Goal: Navigation & Orientation: Find specific page/section

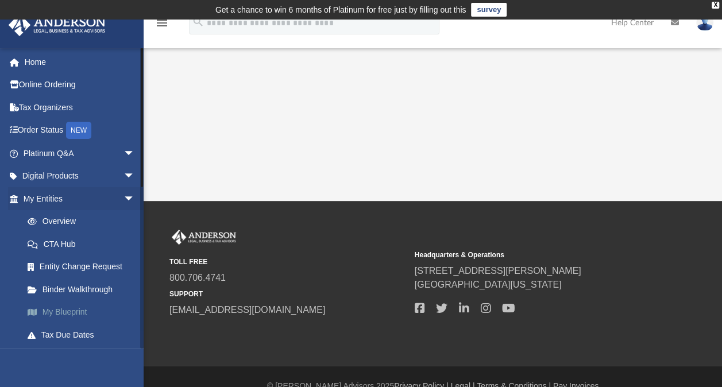
click at [80, 308] on link "My Blueprint" at bounding box center [84, 312] width 136 height 23
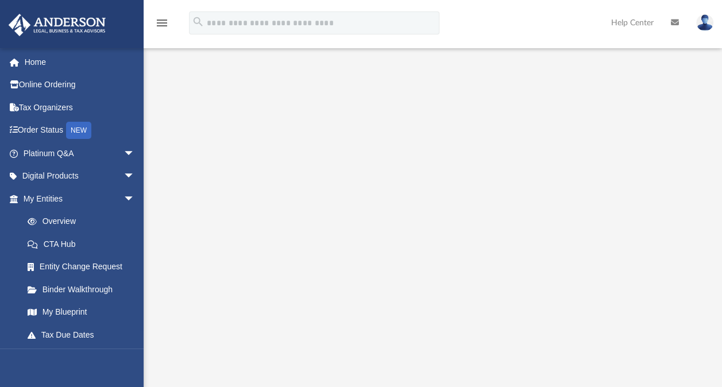
scroll to position [78, 0]
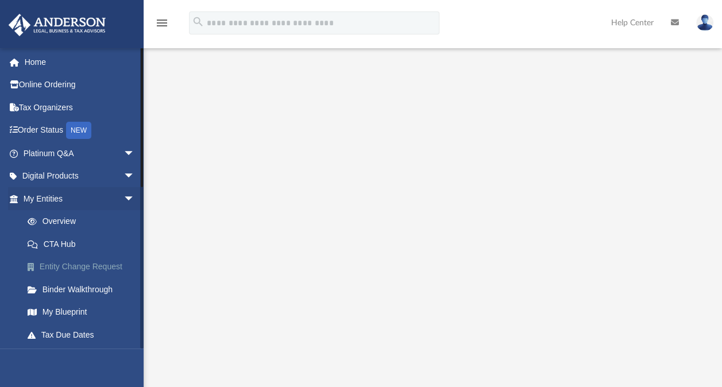
click at [103, 264] on link "Entity Change Request" at bounding box center [84, 267] width 136 height 23
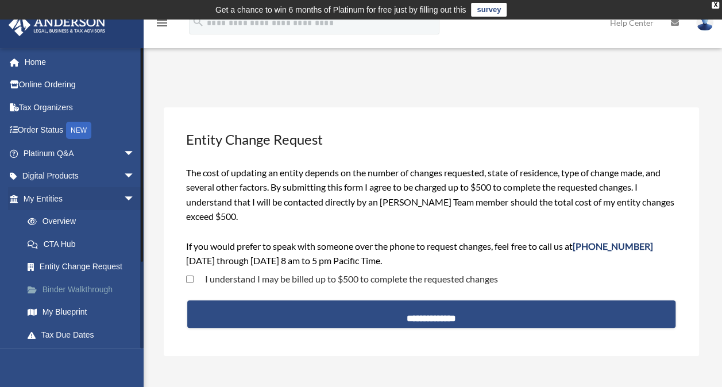
click at [100, 289] on link "Binder Walkthrough" at bounding box center [84, 289] width 136 height 23
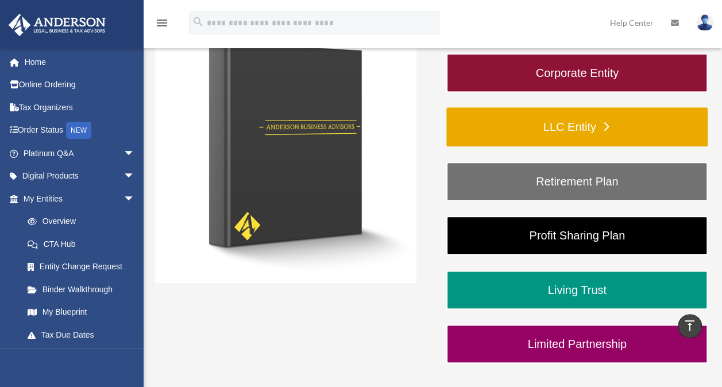
scroll to position [204, 0]
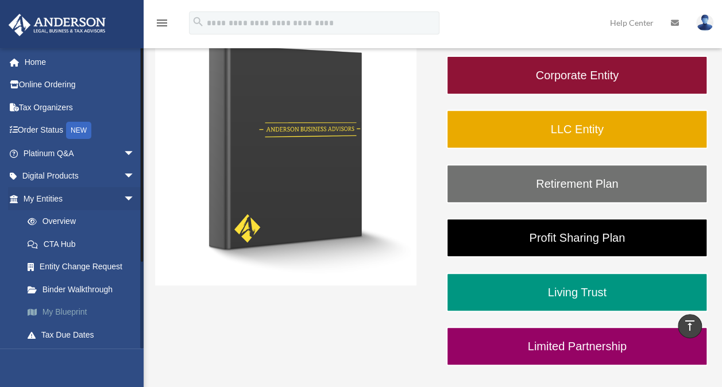
click at [77, 307] on link "My Blueprint" at bounding box center [84, 312] width 136 height 23
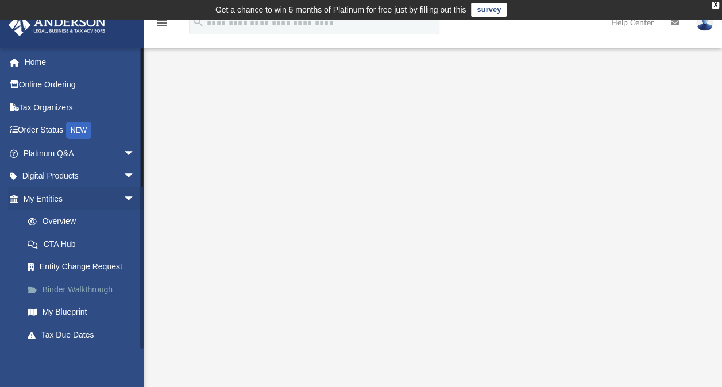
click at [86, 288] on link "Binder Walkthrough" at bounding box center [84, 289] width 136 height 23
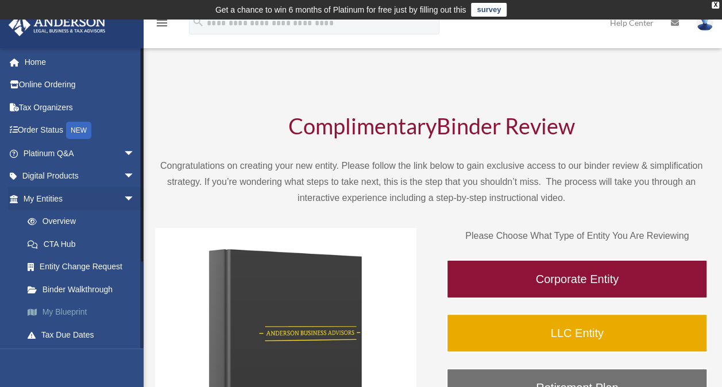
click at [75, 309] on link "My Blueprint" at bounding box center [84, 312] width 136 height 23
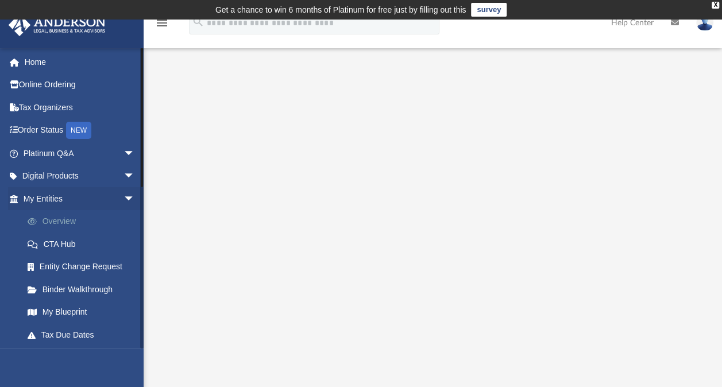
click at [68, 220] on link "Overview" at bounding box center [84, 221] width 136 height 23
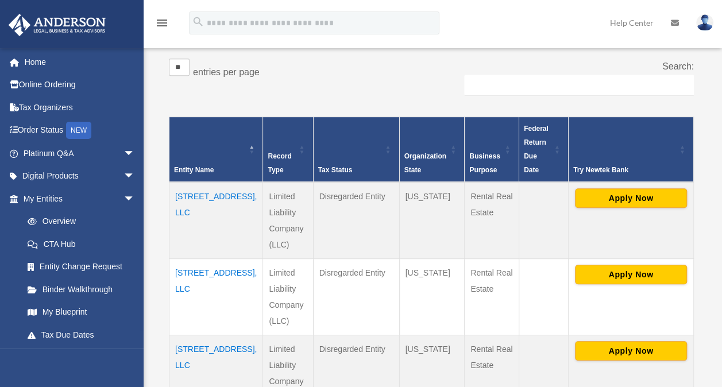
scroll to position [213, 0]
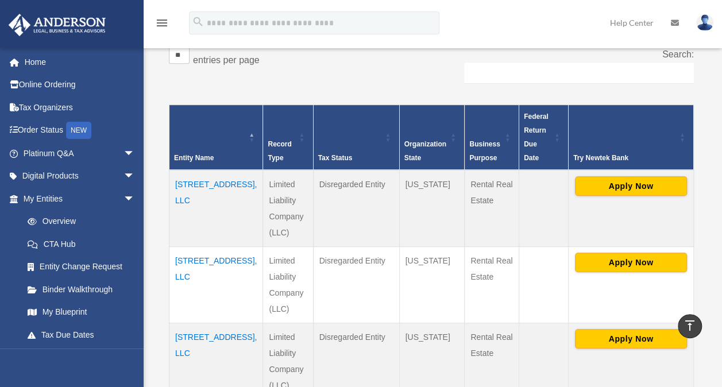
click at [187, 188] on td "[STREET_ADDRESS], LLC" at bounding box center [217, 208] width 94 height 77
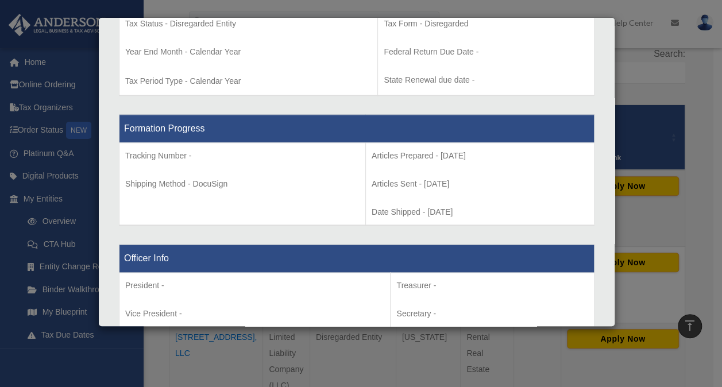
scroll to position [500, 0]
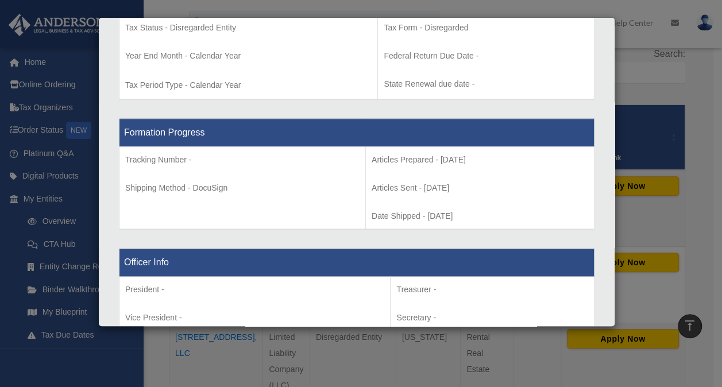
click at [488, 10] on div "Details × Articles Sent Organizational Date" at bounding box center [361, 193] width 722 height 387
